Goal: Information Seeking & Learning: Learn about a topic

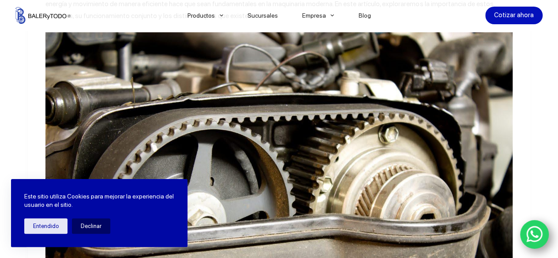
scroll to position [353, 0]
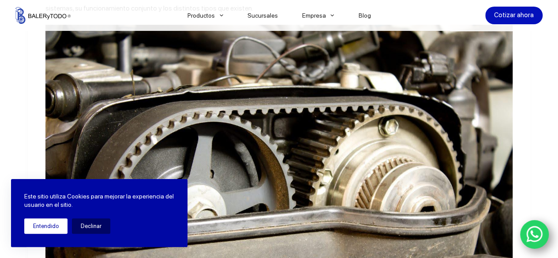
click at [56, 223] on button "Entendido" at bounding box center [45, 225] width 43 height 15
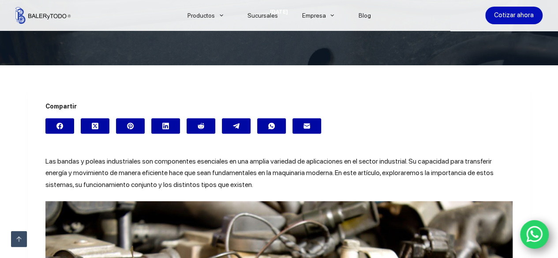
scroll to position [220, 0]
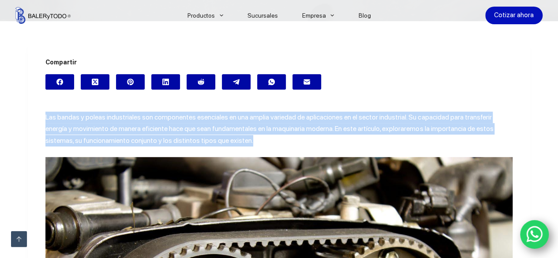
drag, startPoint x: 213, startPoint y: 141, endPoint x: 37, endPoint y: 106, distance: 179.3
copy span "Las bandas y poleas industriales son componentes esenciales en una amplia varie…"
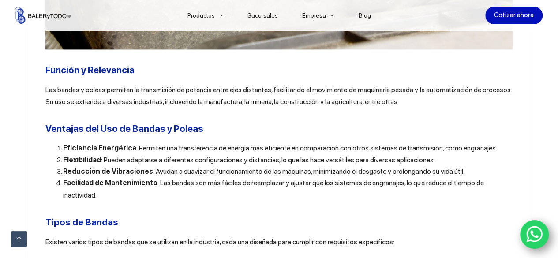
scroll to position [661, 0]
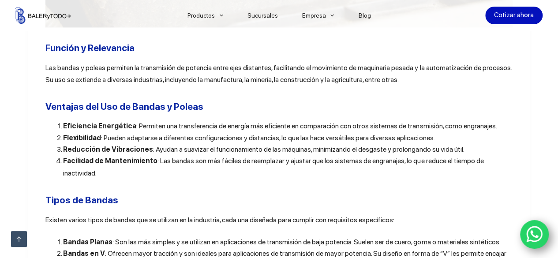
click at [91, 72] on span "Las bandas y poleas permiten la transmisión de potencia entre ejes distantes, f…" at bounding box center [278, 73] width 466 height 20
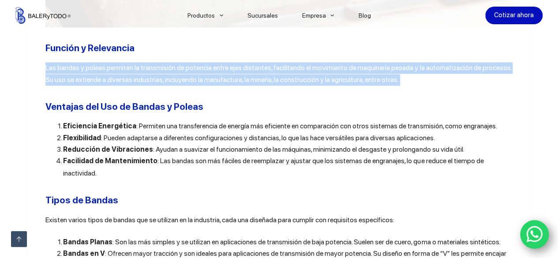
click at [91, 72] on span "Las bandas y poleas permiten la transmisión de potencia entre ejes distantes, f…" at bounding box center [278, 73] width 466 height 20
copy div "Las bandas y poleas permiten la transmisión de potencia entre ejes distantes, f…"
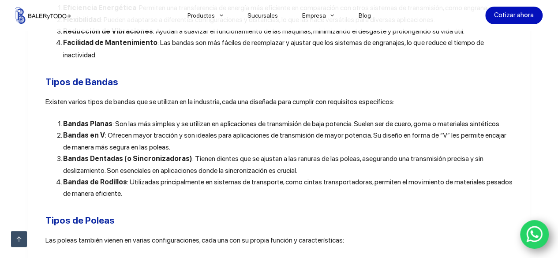
scroll to position [794, 0]
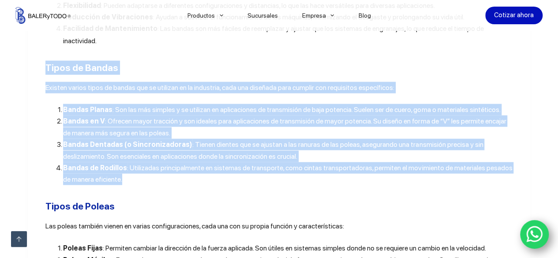
drag, startPoint x: 42, startPoint y: 55, endPoint x: 130, endPoint y: 169, distance: 143.4
click at [130, 169] on div "Las bandas y poleas industriales son componentes esenciales en una amplia varie…" at bounding box center [278, 125] width 467 height 1175
copy div "Tipos de Bandas Existen varios tipos de bandas que se utilizan en la industria,…"
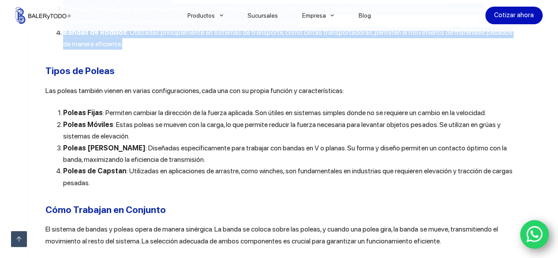
scroll to position [926, 0]
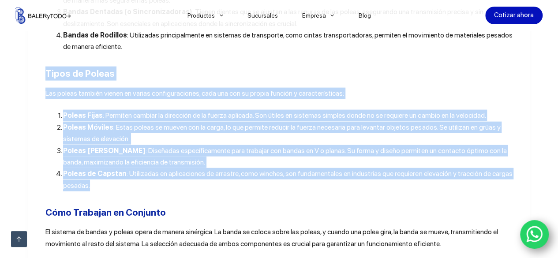
drag, startPoint x: 40, startPoint y: 66, endPoint x: 174, endPoint y: 180, distance: 176.1
copy div "Tipos de Poleas Las poleas también vienen en varias configuraciones, cada una c…"
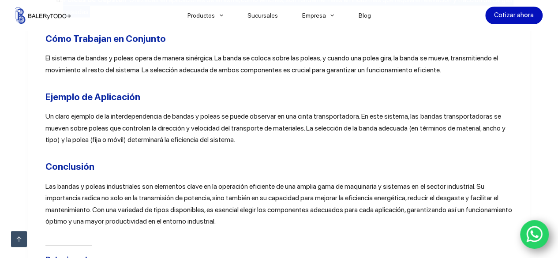
scroll to position [1014, 0]
